Goal: Browse casually

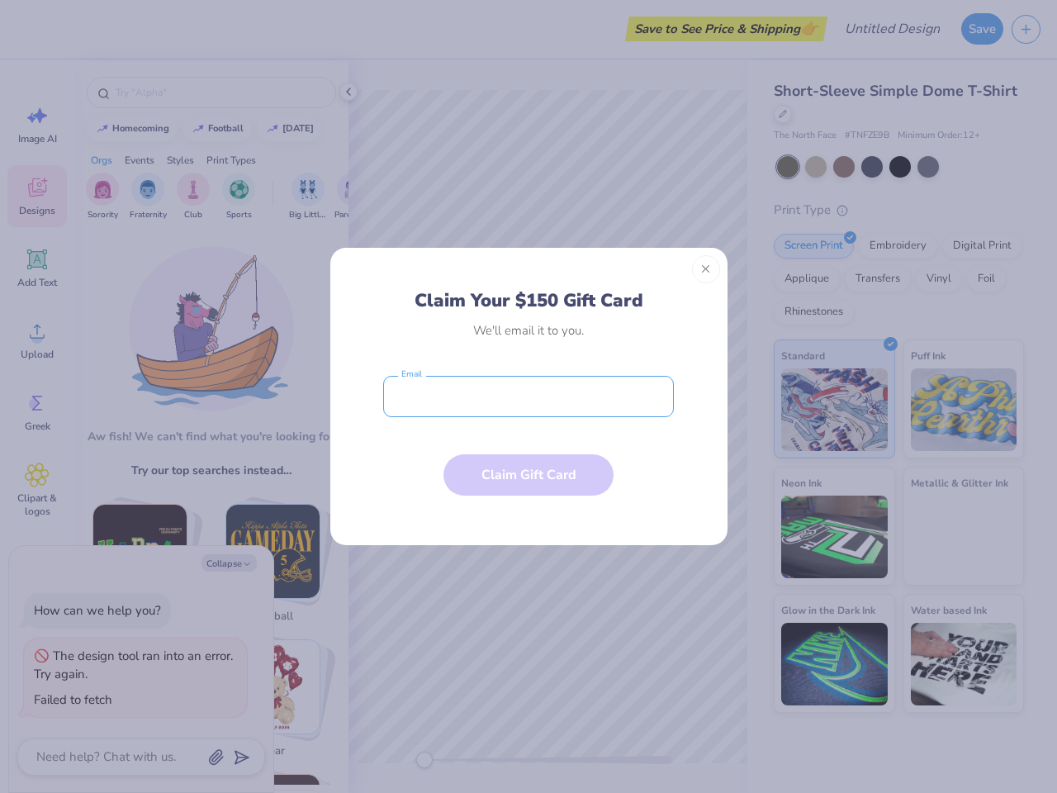
type textarea "x"
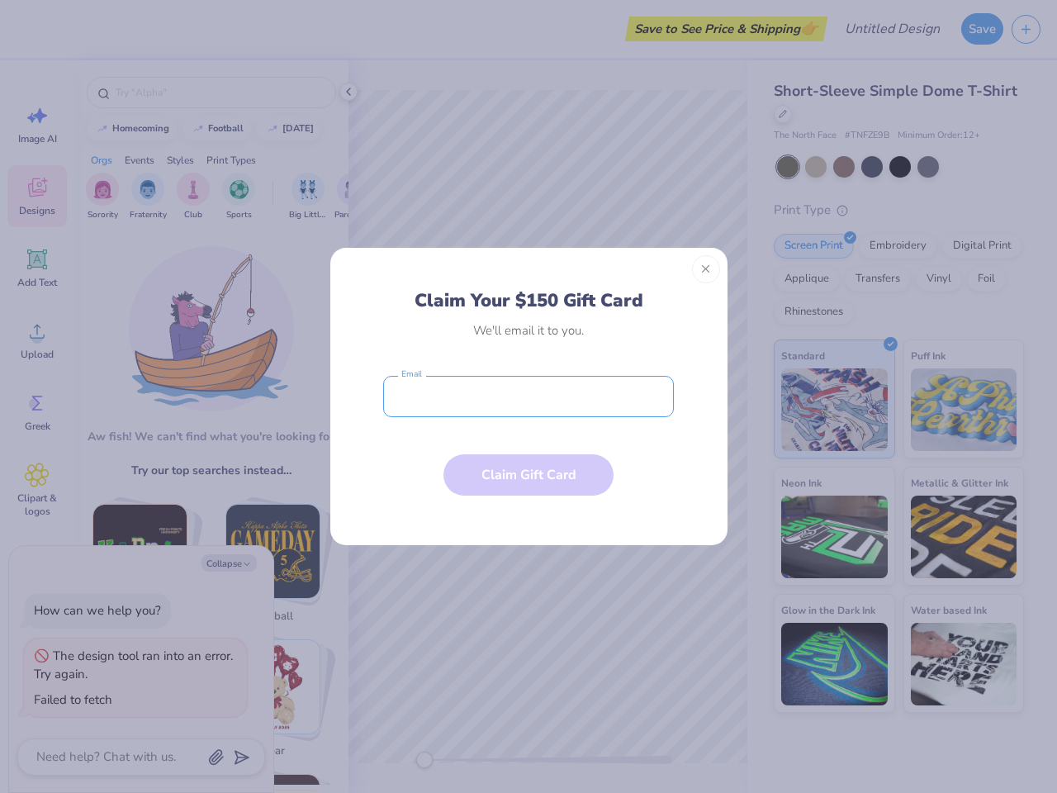
click at [529, 396] on input "email" at bounding box center [528, 396] width 291 height 41
click at [706, 269] on button "Close" at bounding box center [706, 269] width 28 height 28
